Goal: Book appointment/travel/reservation

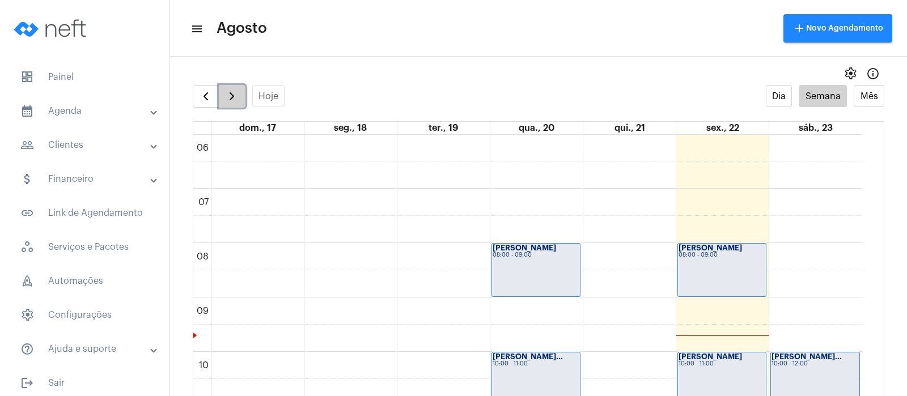
click at [224, 101] on button "button" at bounding box center [232, 96] width 27 height 23
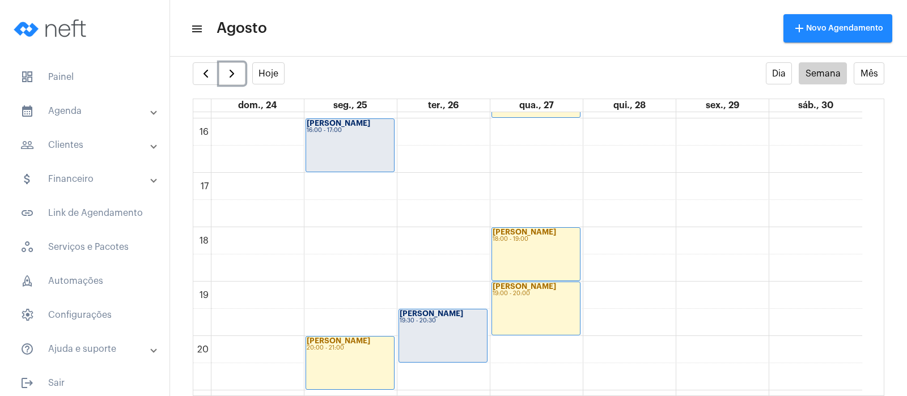
scroll to position [894, 0]
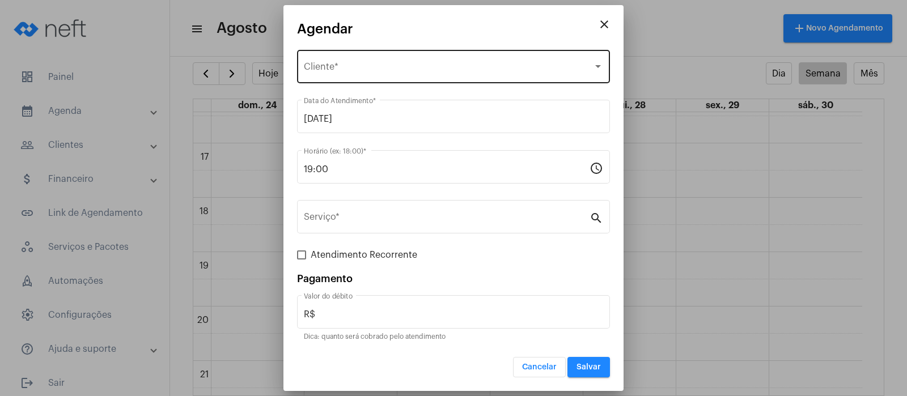
click at [395, 60] on div "Selecione o Cliente Cliente *" at bounding box center [453, 66] width 299 height 36
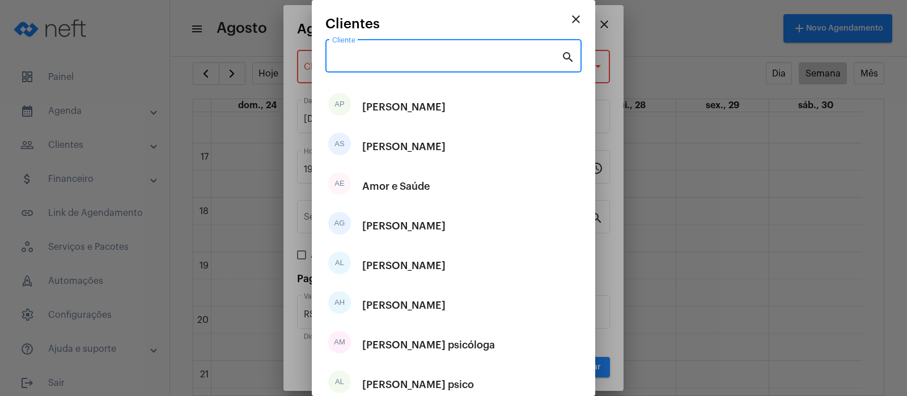
click at [395, 60] on input "Cliente" at bounding box center [446, 58] width 229 height 10
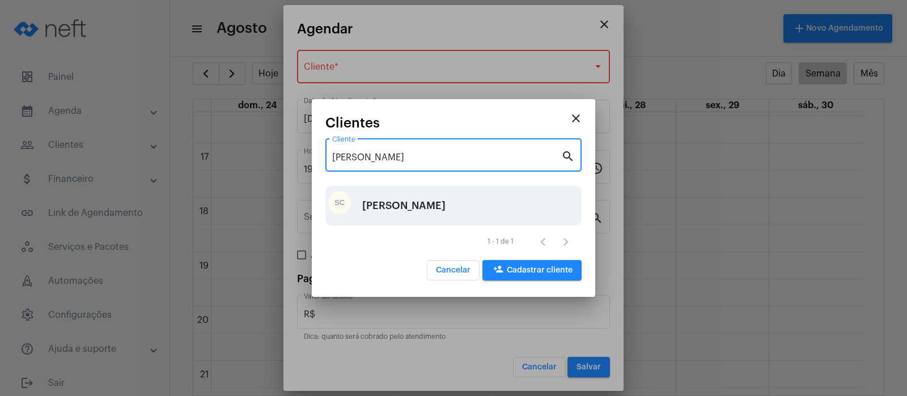
type input "[PERSON_NAME]"
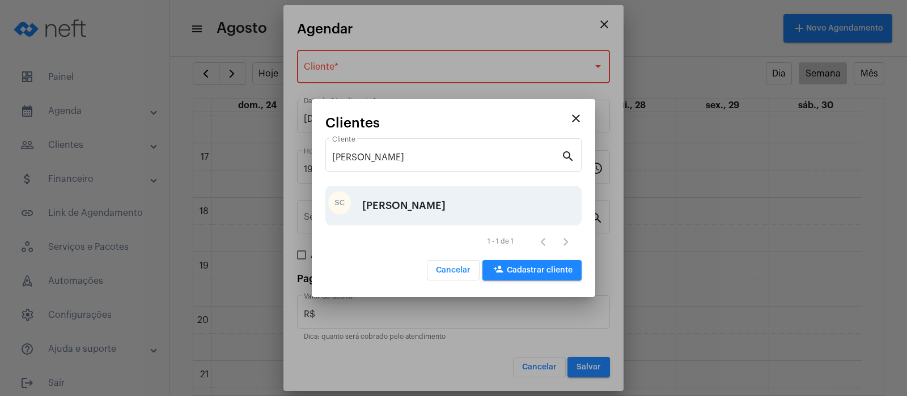
click at [374, 203] on div "[PERSON_NAME]" at bounding box center [403, 206] width 83 height 34
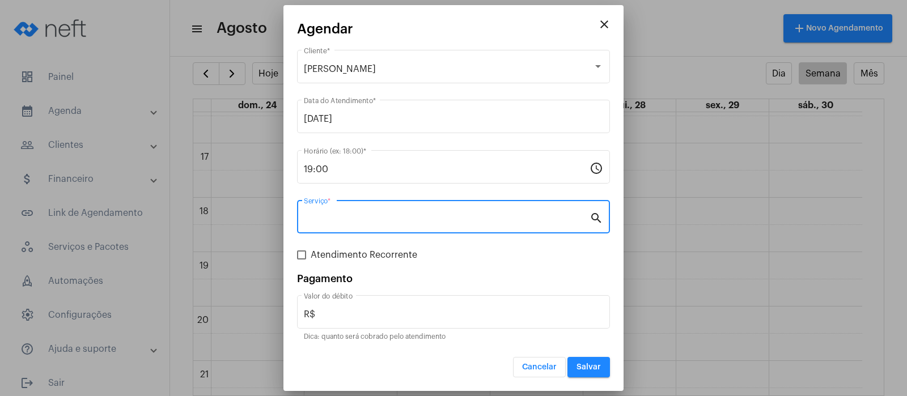
click at [340, 217] on input "Serviço *" at bounding box center [447, 219] width 286 height 10
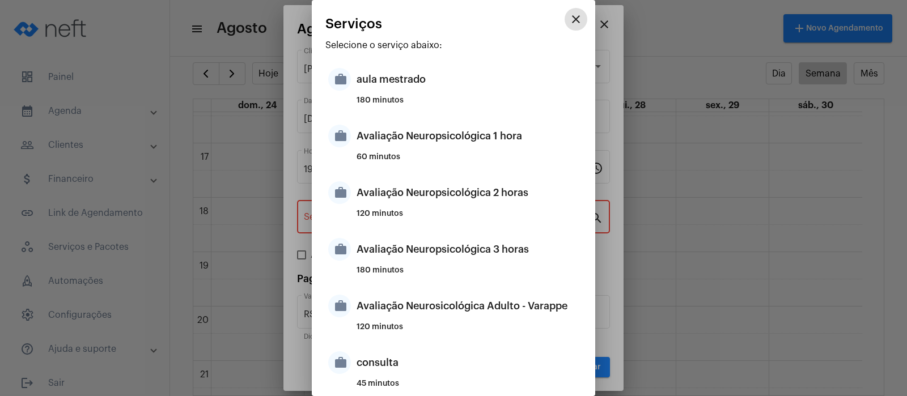
scroll to position [347, 0]
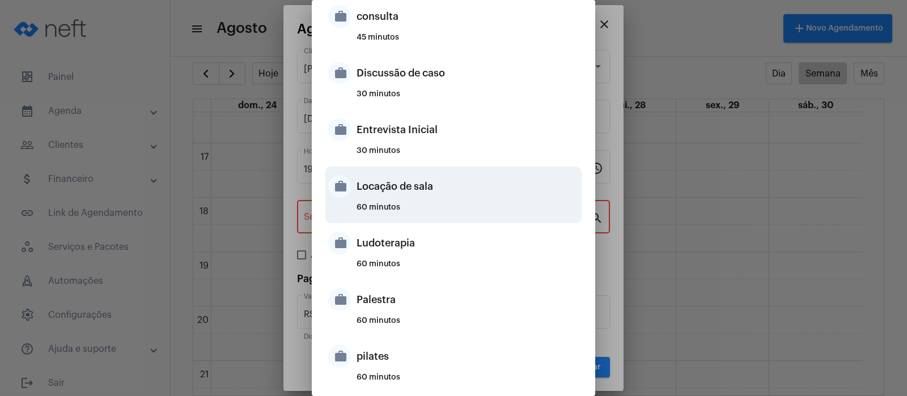
click at [392, 176] on div "Locação de sala" at bounding box center [468, 187] width 222 height 34
type input "Locação de sala"
type input "R$ 40"
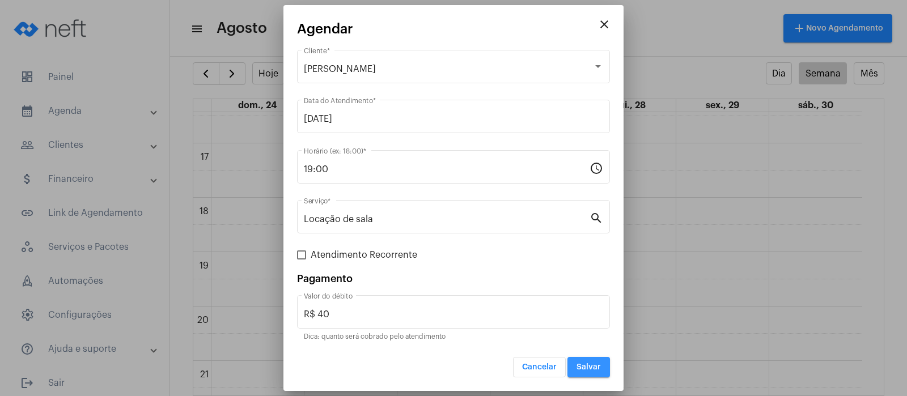
click at [594, 366] on span "Salvar" at bounding box center [589, 368] width 24 height 8
